Goal: Transaction & Acquisition: Purchase product/service

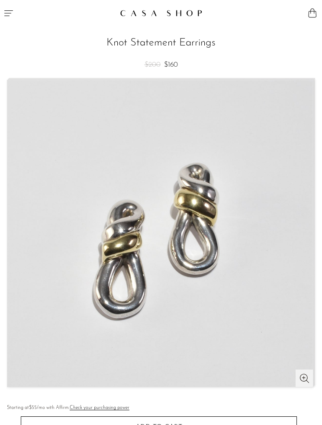
click at [2, 9] on button "Menu" at bounding box center [80, 13] width 161 height 26
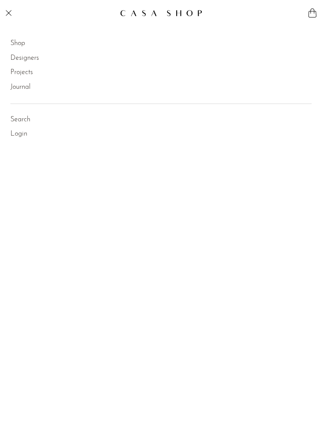
click at [20, 42] on link "Shop" at bounding box center [17, 43] width 15 height 11
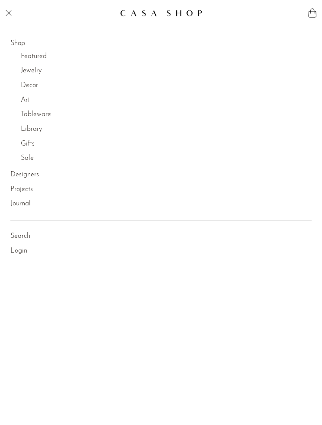
click at [31, 71] on link "Jewelry" at bounding box center [31, 70] width 21 height 11
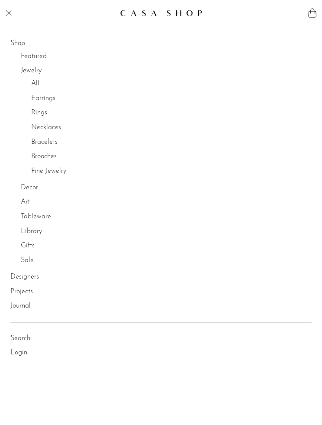
click at [34, 83] on link "All" at bounding box center [35, 83] width 8 height 11
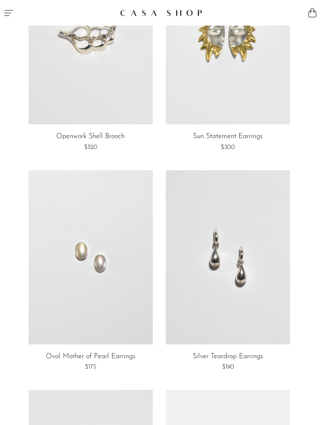
scroll to position [516, 0]
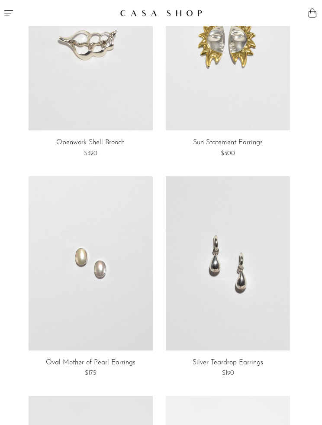
click at [137, 278] on link at bounding box center [91, 263] width 124 height 174
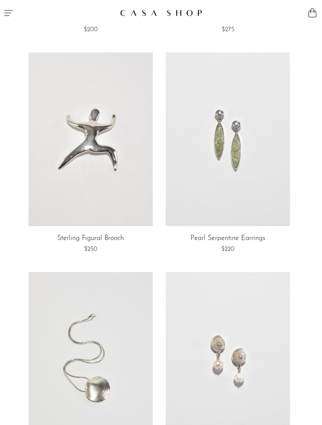
scroll to position [2837, 0]
click at [256, 167] on link at bounding box center [228, 139] width 124 height 174
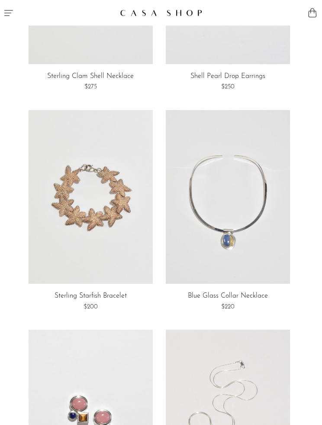
scroll to position [3219, 0]
click at [227, 180] on link at bounding box center [228, 197] width 124 height 174
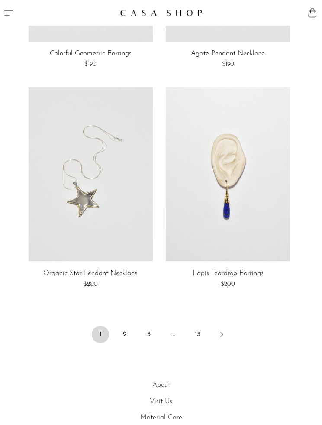
scroll to position [3681, 0]
click at [138, 322] on ul "1 2 3 … 13" at bounding box center [161, 335] width 322 height 26
click at [128, 328] on link "2" at bounding box center [124, 334] width 17 height 17
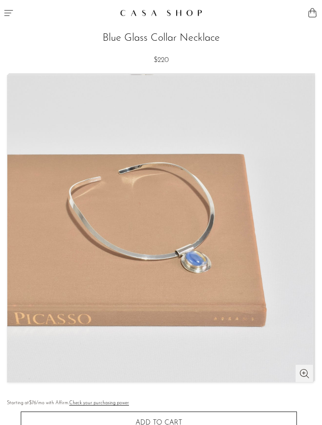
scroll to position [5, 0]
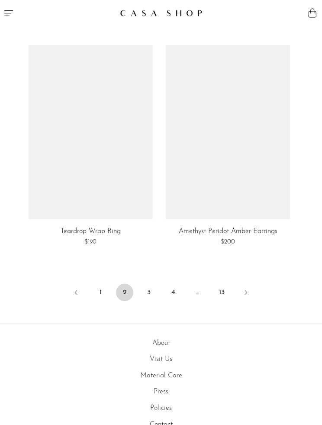
scroll to position [3734, 0]
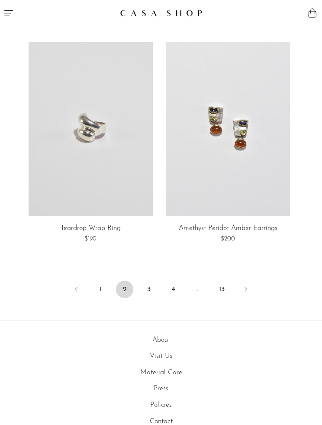
click at [151, 281] on link "3" at bounding box center [148, 289] width 17 height 17
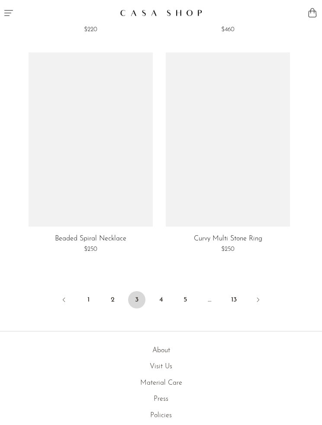
scroll to position [3724, 0]
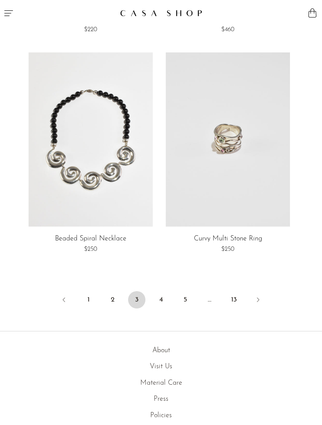
click at [164, 293] on link "4" at bounding box center [160, 299] width 17 height 17
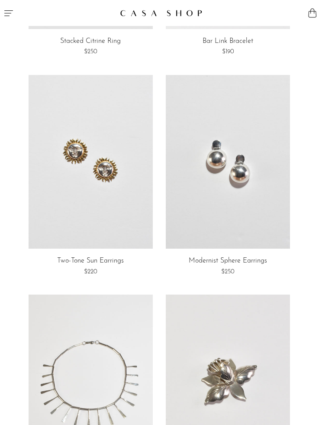
scroll to position [427, 0]
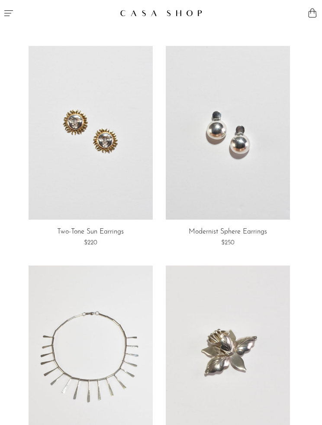
click at [223, 176] on link at bounding box center [228, 133] width 124 height 174
